Goal: Information Seeking & Learning: Learn about a topic

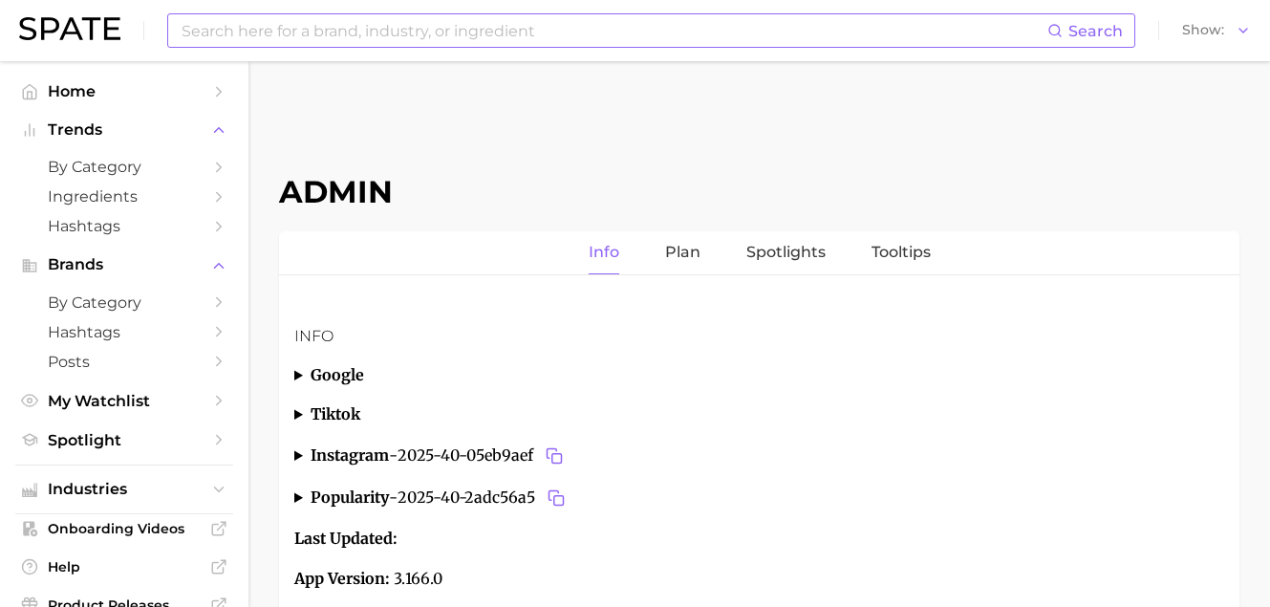
click at [375, 29] on input at bounding box center [614, 30] width 868 height 32
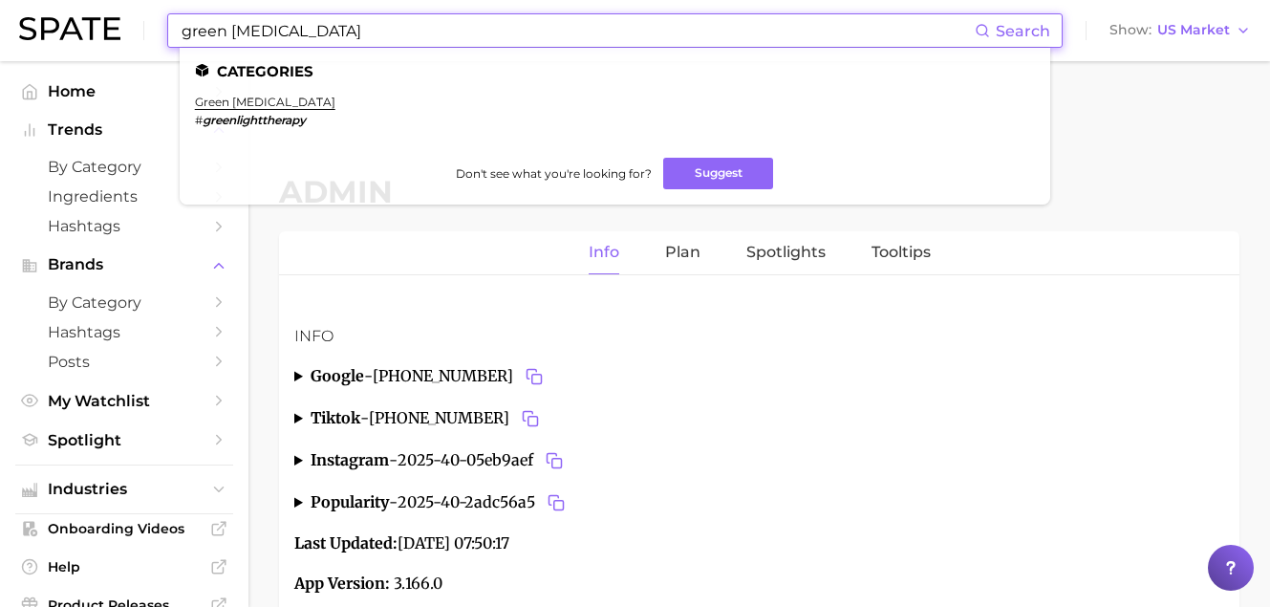
drag, startPoint x: 348, startPoint y: 37, endPoint x: 3, endPoint y: 5, distance: 346.4
click at [8, 6] on header "green light therapy Search Categories green light therapy # greenlighttherapy D…" at bounding box center [635, 30] width 1270 height 61
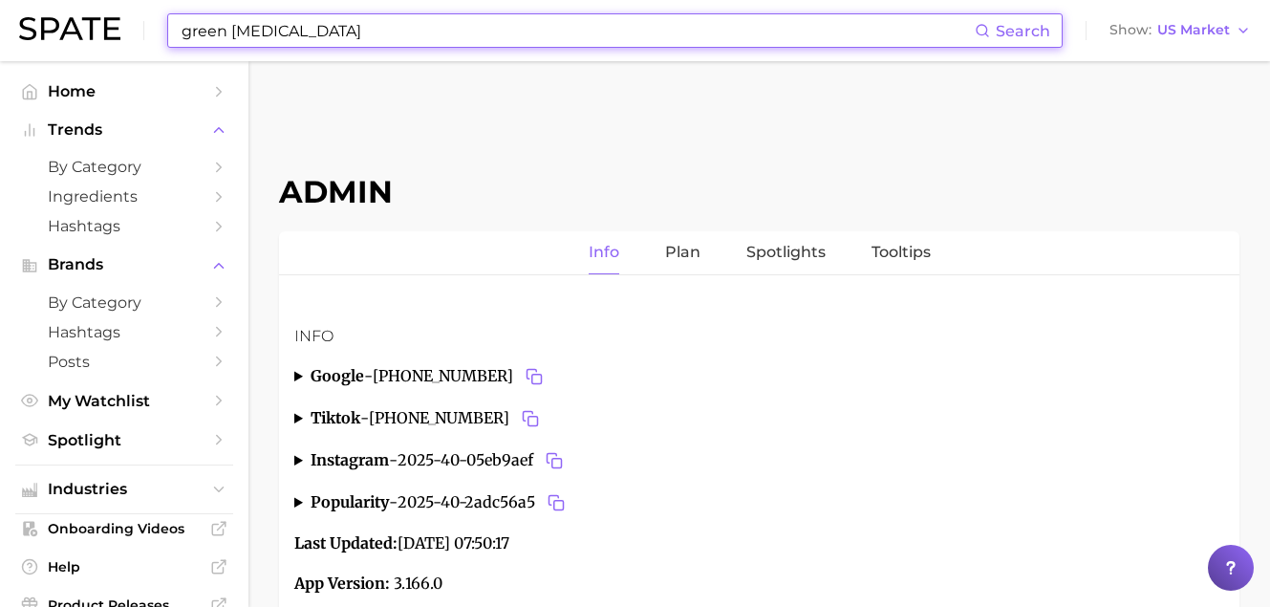
click at [382, 26] on input "green light therapy" at bounding box center [577, 30] width 795 height 32
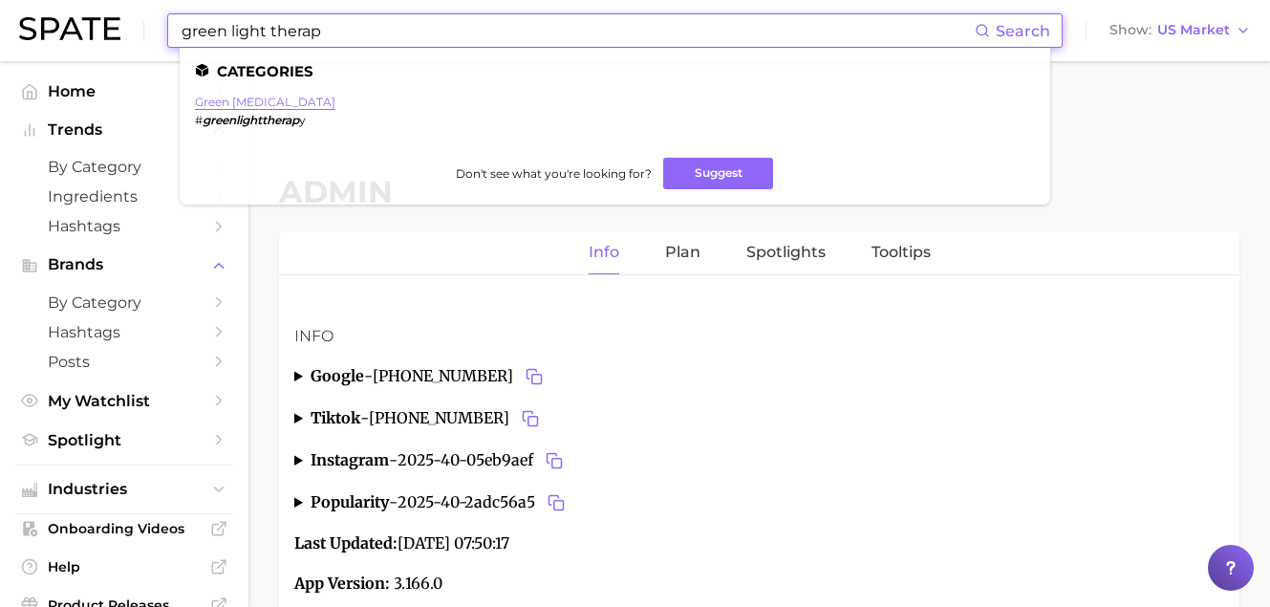
type input "green light therap"
click at [289, 96] on link "green light therapy" at bounding box center [265, 102] width 140 height 14
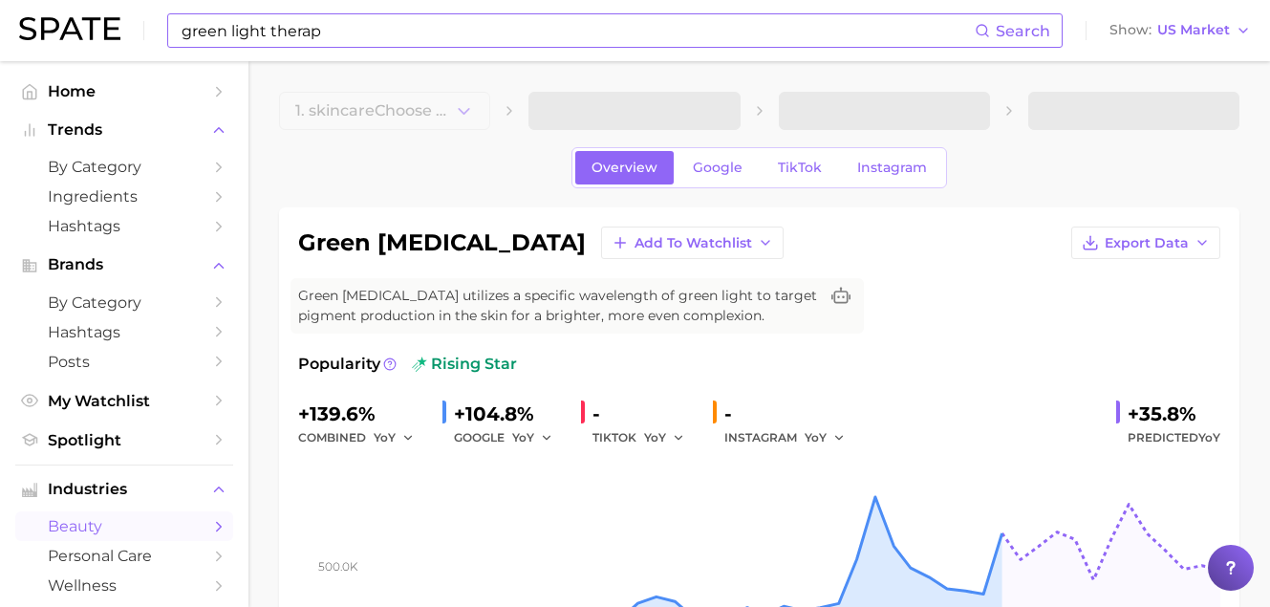
click at [250, 44] on input "green light therap" at bounding box center [577, 30] width 795 height 32
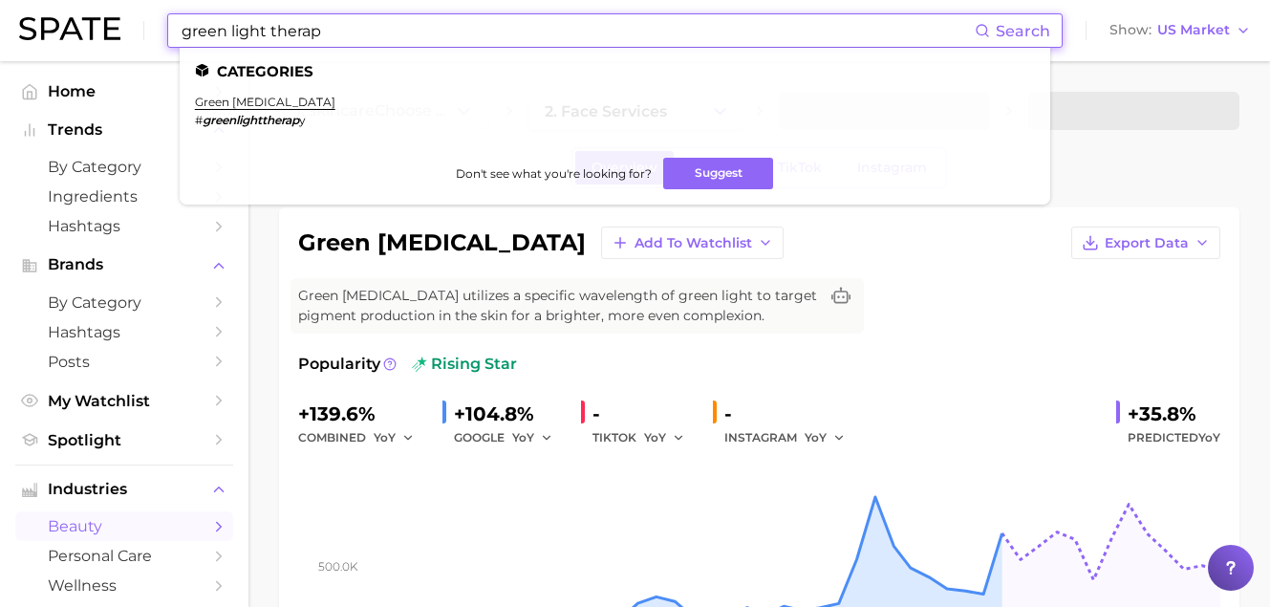
drag, startPoint x: 225, startPoint y: 35, endPoint x: 104, endPoint y: 23, distance: 122.0
click at [104, 23] on div "green light therap Search Categories green light therapy # greenlighttherap y D…" at bounding box center [635, 30] width 1232 height 61
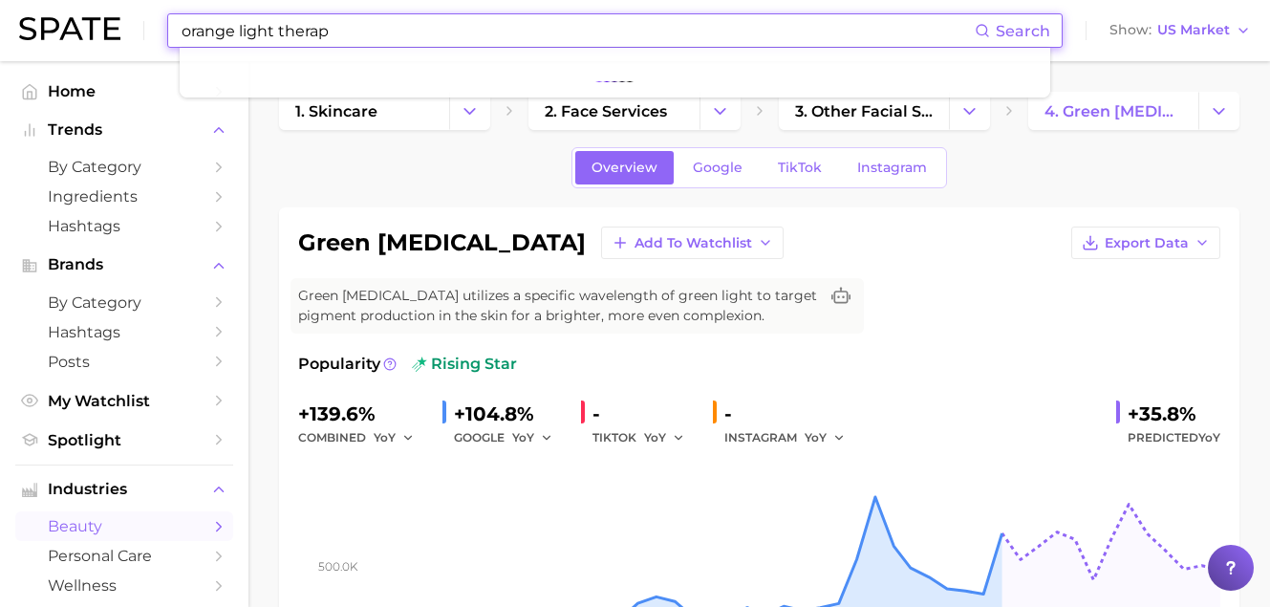
click at [351, 33] on input "orange light therap" at bounding box center [577, 30] width 795 height 32
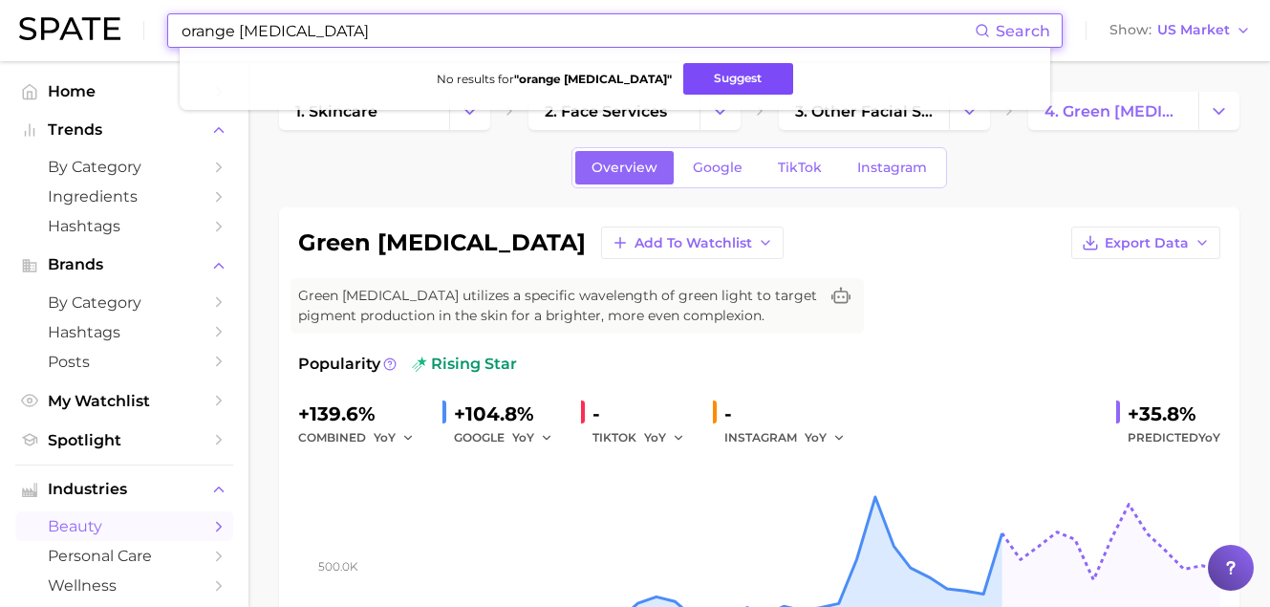
click at [735, 75] on button "Suggest" at bounding box center [738, 79] width 110 height 32
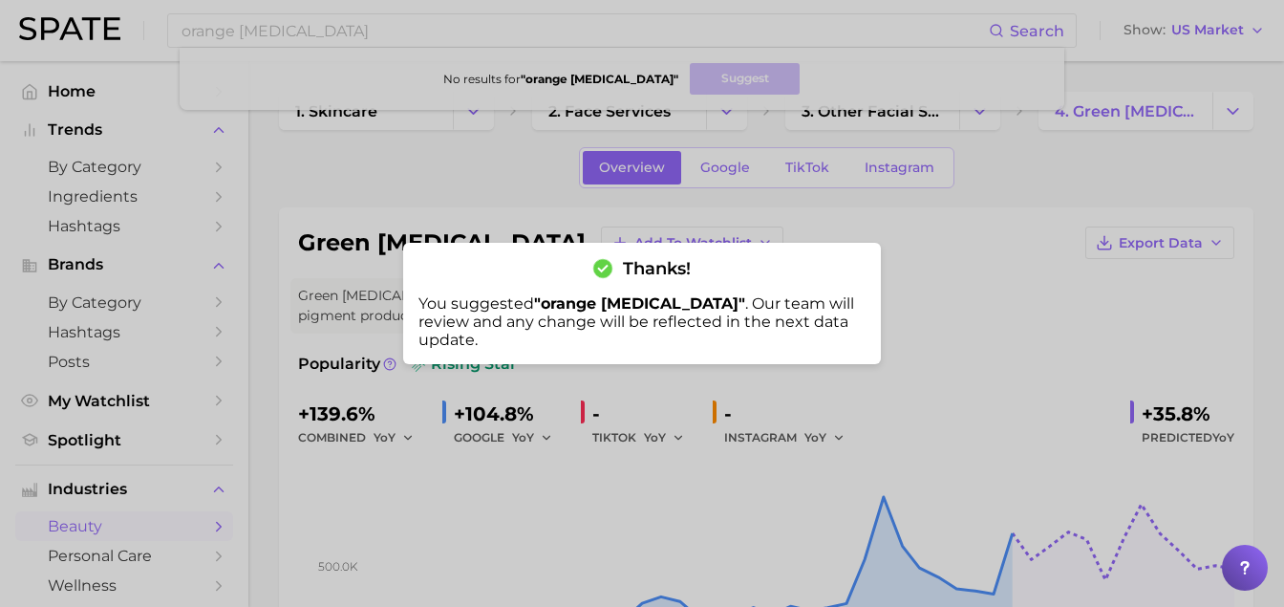
click at [323, 56] on div at bounding box center [642, 303] width 1284 height 607
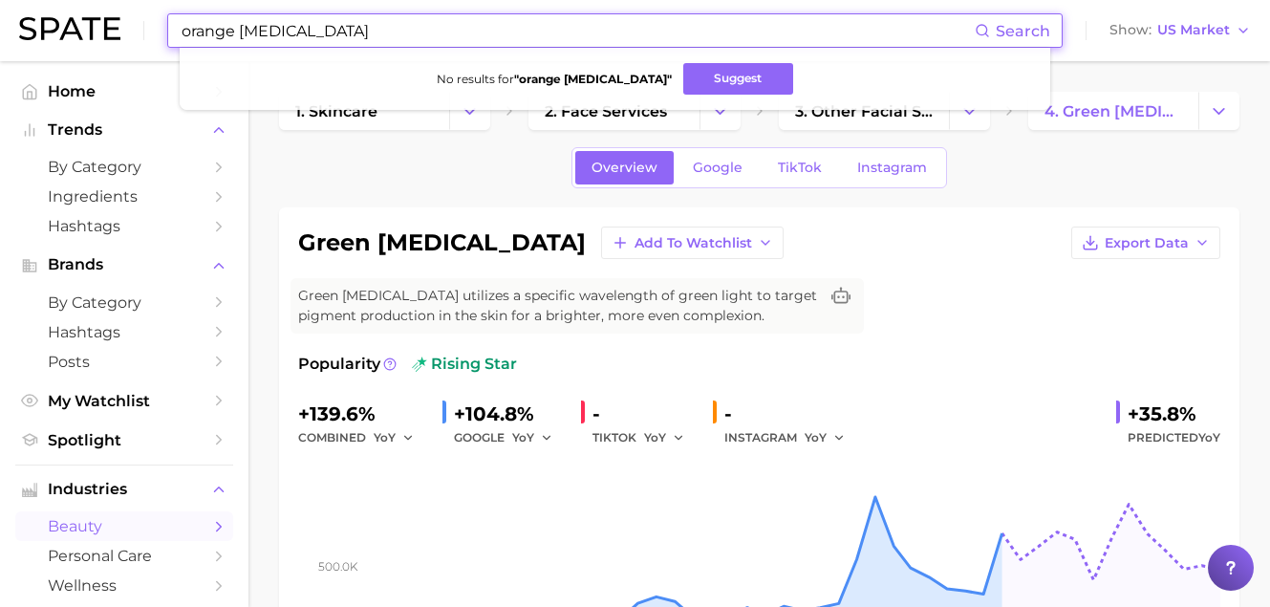
drag, startPoint x: 382, startPoint y: 32, endPoint x: 48, endPoint y: 23, distance: 334.5
click at [74, 31] on div "orange light therapy Search No results for " orange light therapy " Suggest Sho…" at bounding box center [635, 30] width 1232 height 61
click at [694, 78] on button "Suggest" at bounding box center [737, 79] width 110 height 32
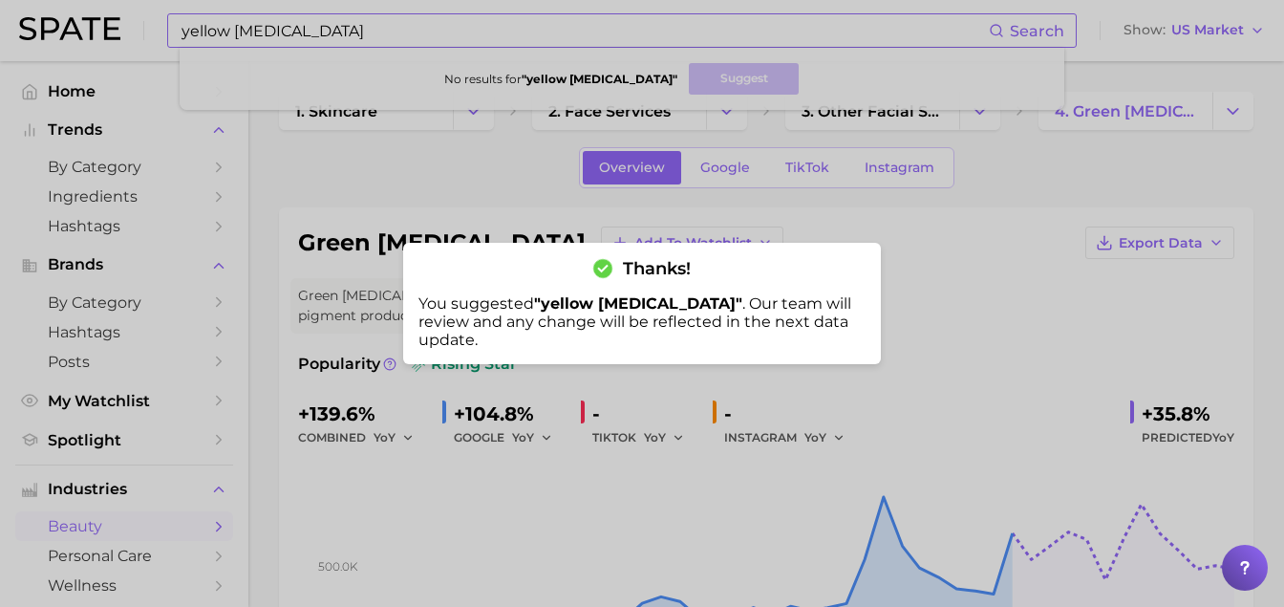
click at [302, 26] on div at bounding box center [642, 303] width 1284 height 607
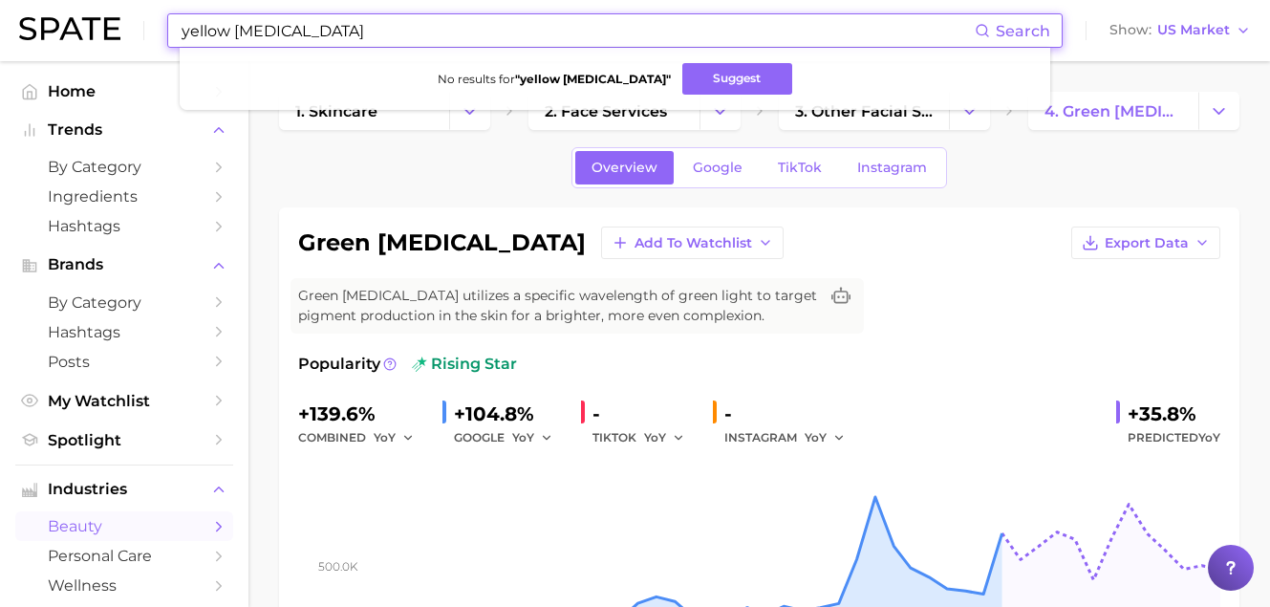
drag, startPoint x: 382, startPoint y: 30, endPoint x: 104, endPoint y: 13, distance: 278.5
click at [104, 13] on div "yellow light therapy Search No results for " yellow light therapy " Suggest Sho…" at bounding box center [635, 30] width 1232 height 61
type input "purple light therapy"
click at [711, 75] on button "Suggest" at bounding box center [736, 79] width 110 height 32
